Goal: Answer question/provide support

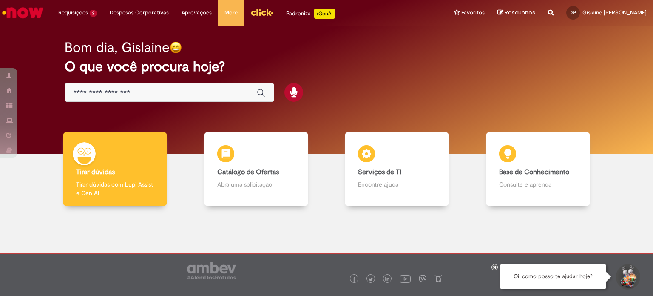
click at [75, 11] on li "Requisições 2 Exibir Todas as Solicitações Solicitação Devolução Nota Fiscal At…" at bounding box center [77, 13] width 51 height 26
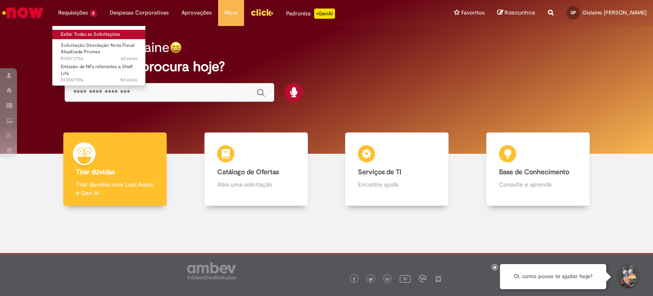
click at [78, 32] on link "Exibir Todas as Solicitações" at bounding box center [99, 34] width 94 height 9
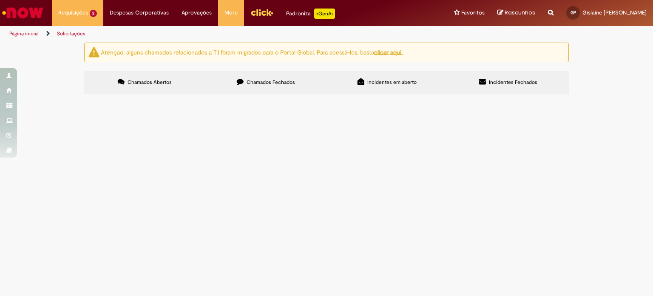
click at [0, 0] on span "Bom dia! Solicito que sejam emitidas NFs de shelf p fábrica de [GEOGRAPHIC_DATA…" at bounding box center [0, 0] width 0 height 0
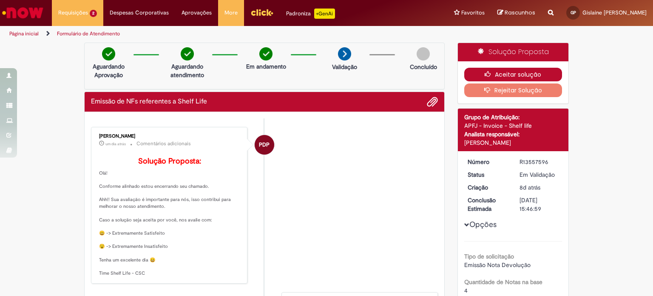
click at [521, 72] on button "Aceitar solução" at bounding box center [513, 75] width 98 height 14
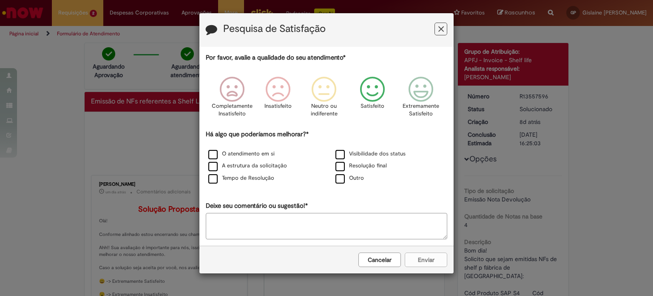
drag, startPoint x: 373, startPoint y: 94, endPoint x: 353, endPoint y: 148, distance: 57.2
click at [373, 95] on icon "Feedback" at bounding box center [373, 90] width 32 height 26
click at [341, 167] on label "Resolução final" at bounding box center [361, 166] width 51 height 8
click at [217, 183] on div "Tempo de Resolução" at bounding box center [262, 178] width 125 height 11
click at [213, 179] on label "Tempo de Resolução" at bounding box center [241, 178] width 66 height 8
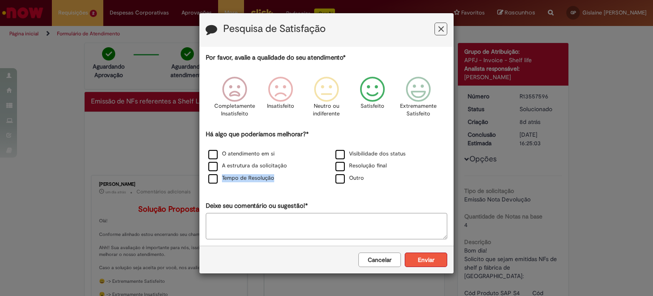
click at [433, 257] on button "Enviar" at bounding box center [426, 259] width 43 height 14
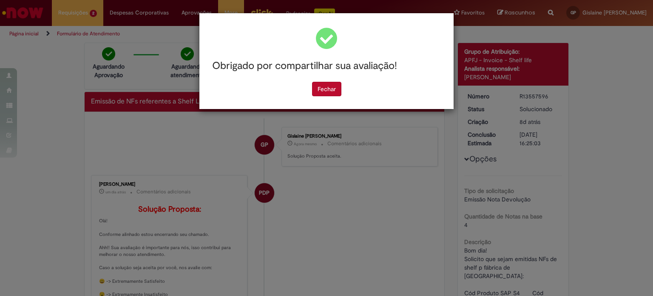
drag, startPoint x: 333, startPoint y: 89, endPoint x: 289, endPoint y: 71, distance: 47.7
click at [331, 90] on button "Fechar" at bounding box center [326, 89] width 29 height 14
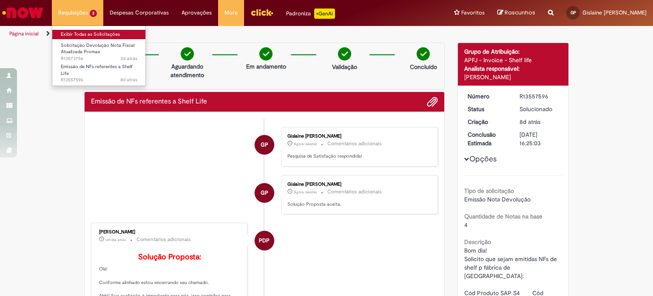
click at [77, 34] on link "Exibir Todas as Solicitações" at bounding box center [99, 34] width 94 height 9
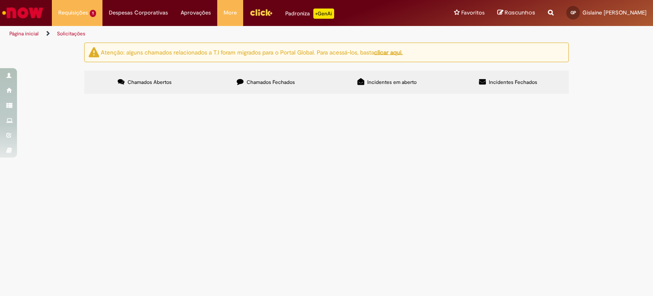
click at [0, 0] on span "Bom dia! Devolver NF atualizada: Mapa 900541 Cliente 25521, NF 847677 038, R$ 1…" at bounding box center [0, 0] width 0 height 0
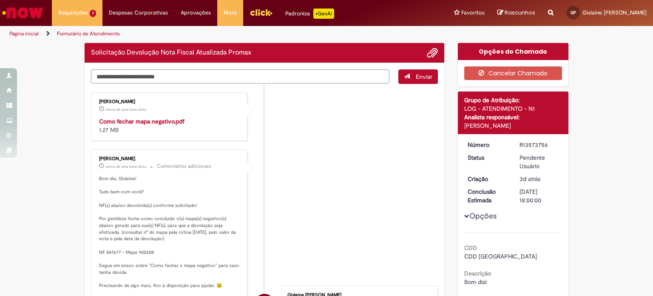
click at [323, 153] on ul "[PERSON_NAME] cerca de uma hora atrás cerca de uma hora atrás Como fechar mapa …" at bounding box center [264, 283] width 347 height 399
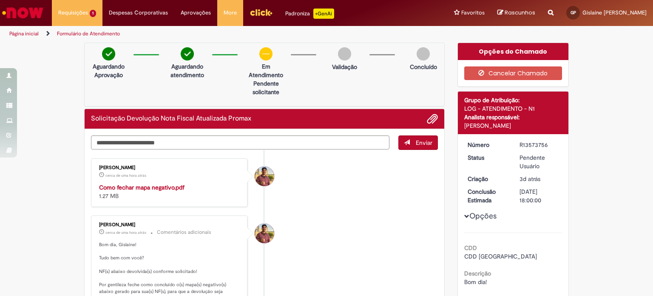
drag, startPoint x: 153, startPoint y: 250, endPoint x: 146, endPoint y: 252, distance: 7.1
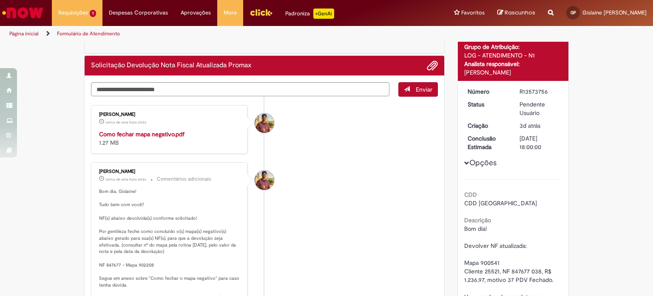
scroll to position [85, 0]
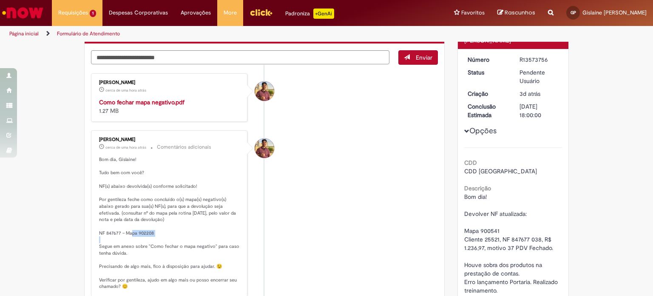
drag, startPoint x: 150, startPoint y: 234, endPoint x: 124, endPoint y: 235, distance: 26.4
click at [124, 235] on p "Bom dia, Gislaine! Tudo bem com você? NF(s) abaixo devolvida(s) conforme solici…" at bounding box center [170, 223] width 142 height 134
copy p "Mapa 902208"
